Goal: Task Accomplishment & Management: Manage account settings

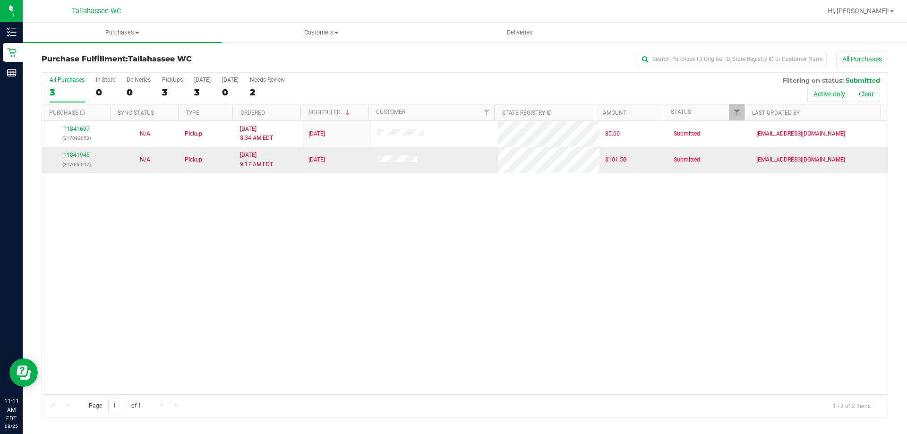
click at [80, 152] on link "11841945" at bounding box center [76, 155] width 26 height 7
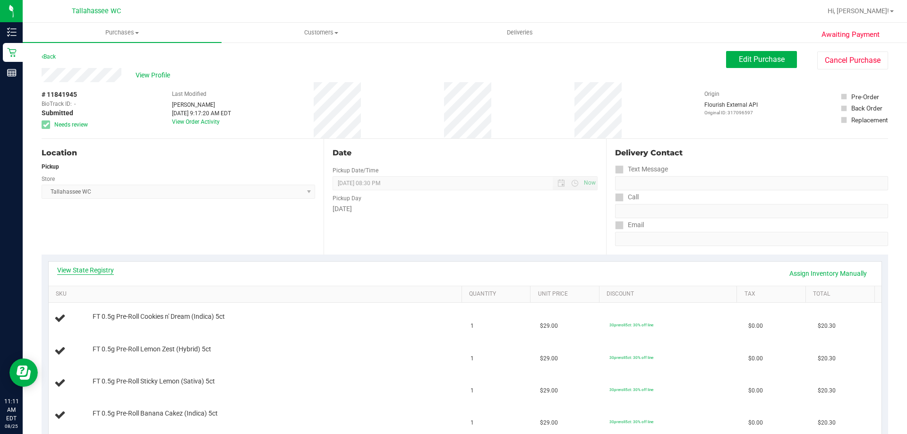
click at [87, 272] on link "View State Registry" at bounding box center [85, 269] width 57 height 9
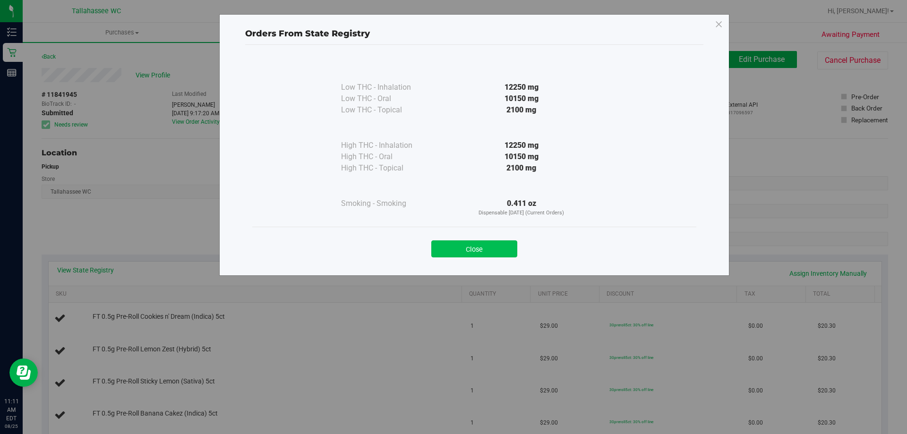
click at [492, 254] on button "Close" at bounding box center [474, 248] width 86 height 17
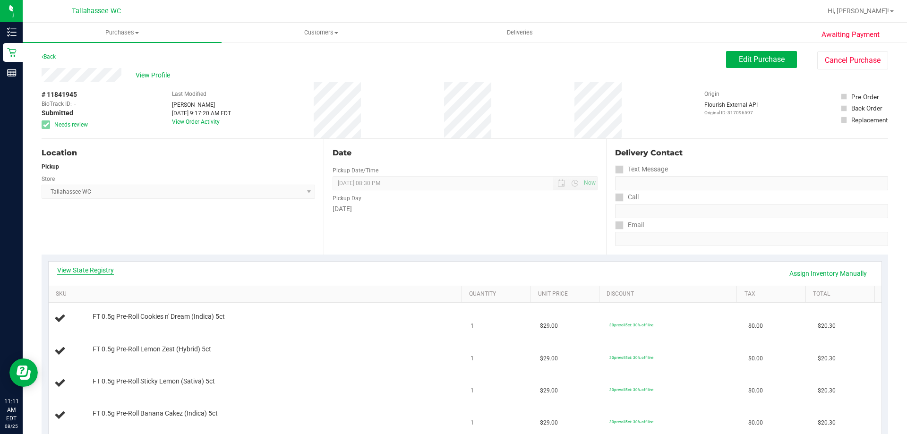
click at [92, 270] on link "View State Registry" at bounding box center [85, 269] width 57 height 9
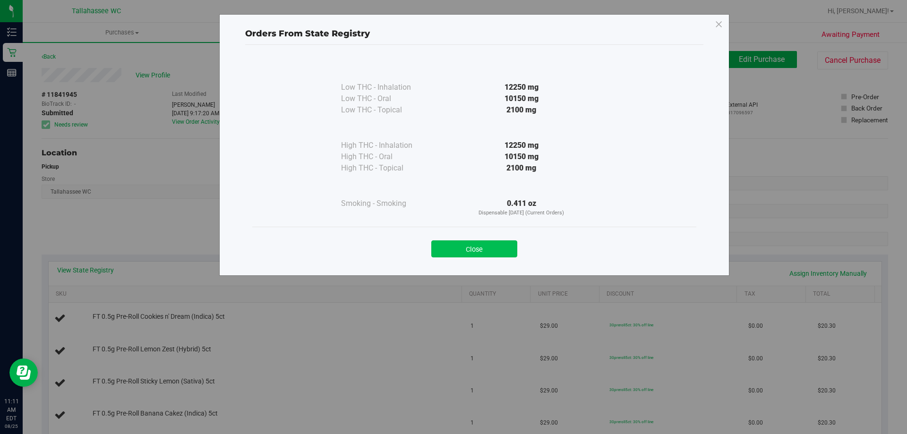
click at [456, 246] on button "Close" at bounding box center [474, 248] width 86 height 17
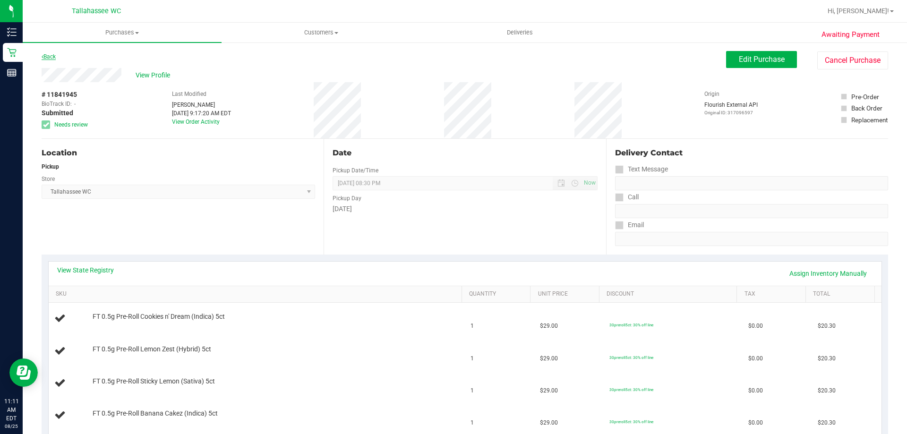
click at [45, 58] on link "Back" at bounding box center [49, 56] width 14 height 7
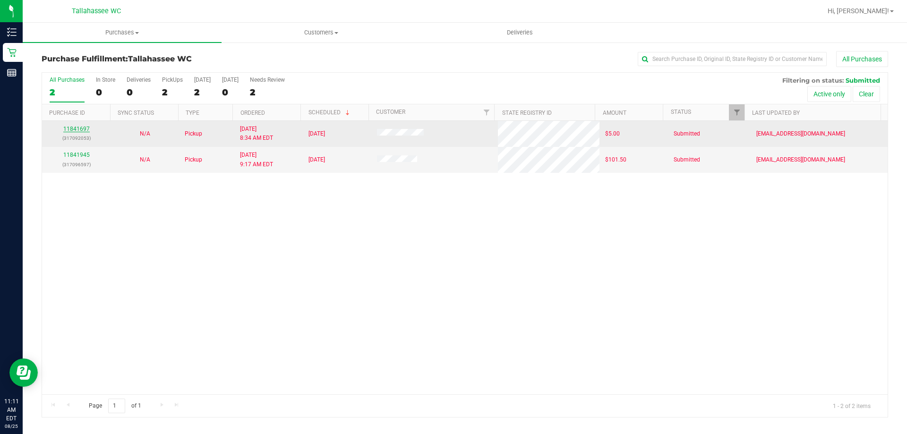
click at [72, 129] on link "11841697" at bounding box center [76, 129] width 26 height 7
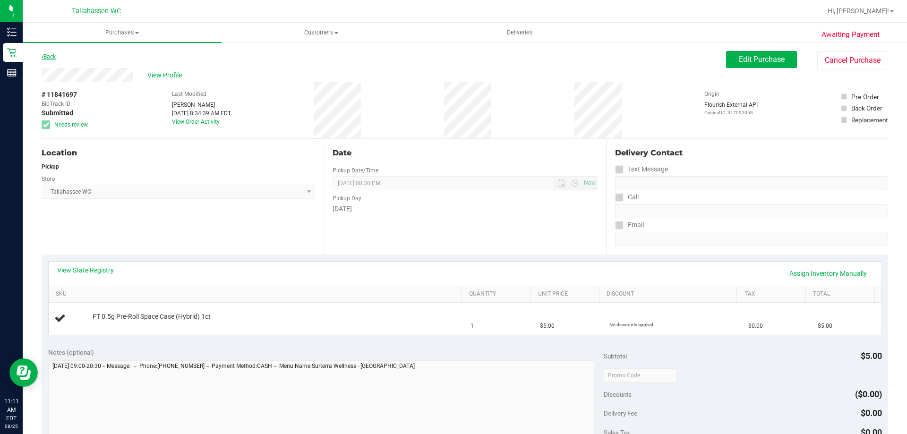
click at [49, 57] on link "Back" at bounding box center [49, 56] width 14 height 7
